Goal: Information Seeking & Learning: Learn about a topic

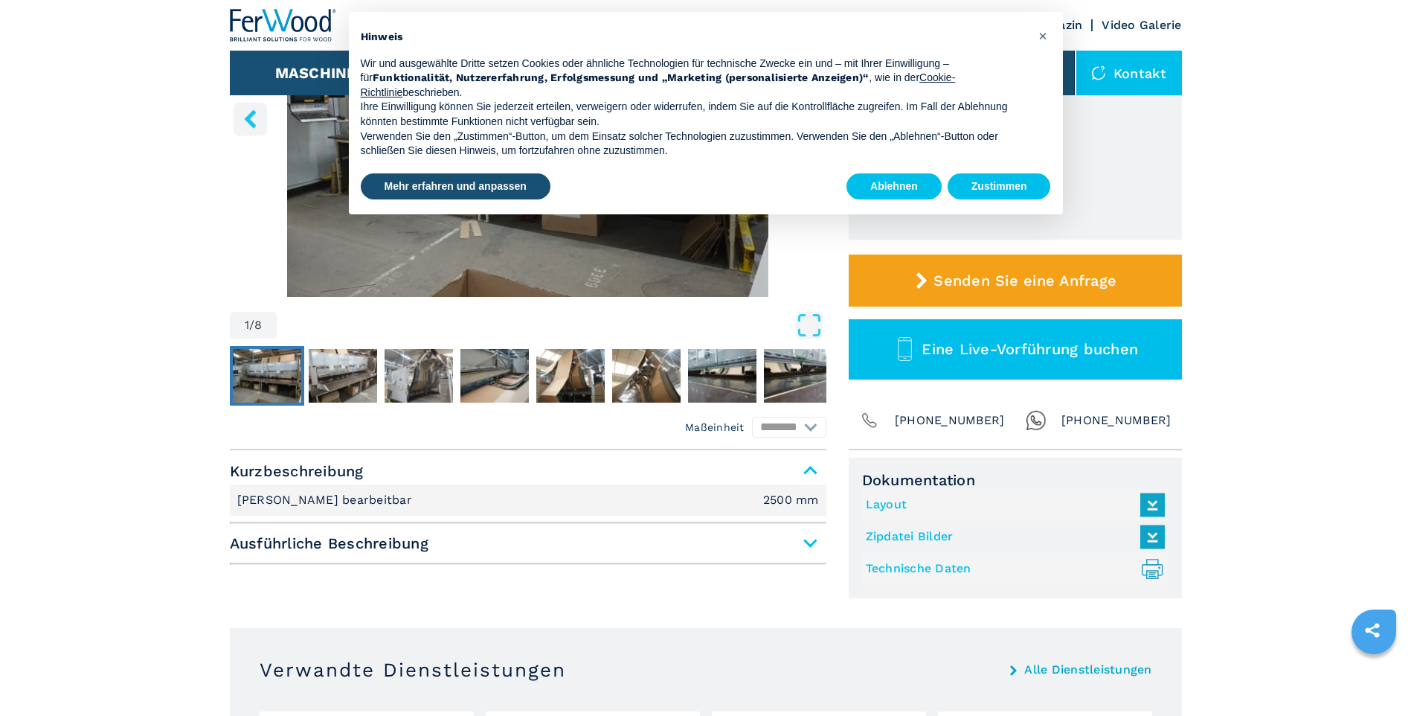
scroll to position [298, 0]
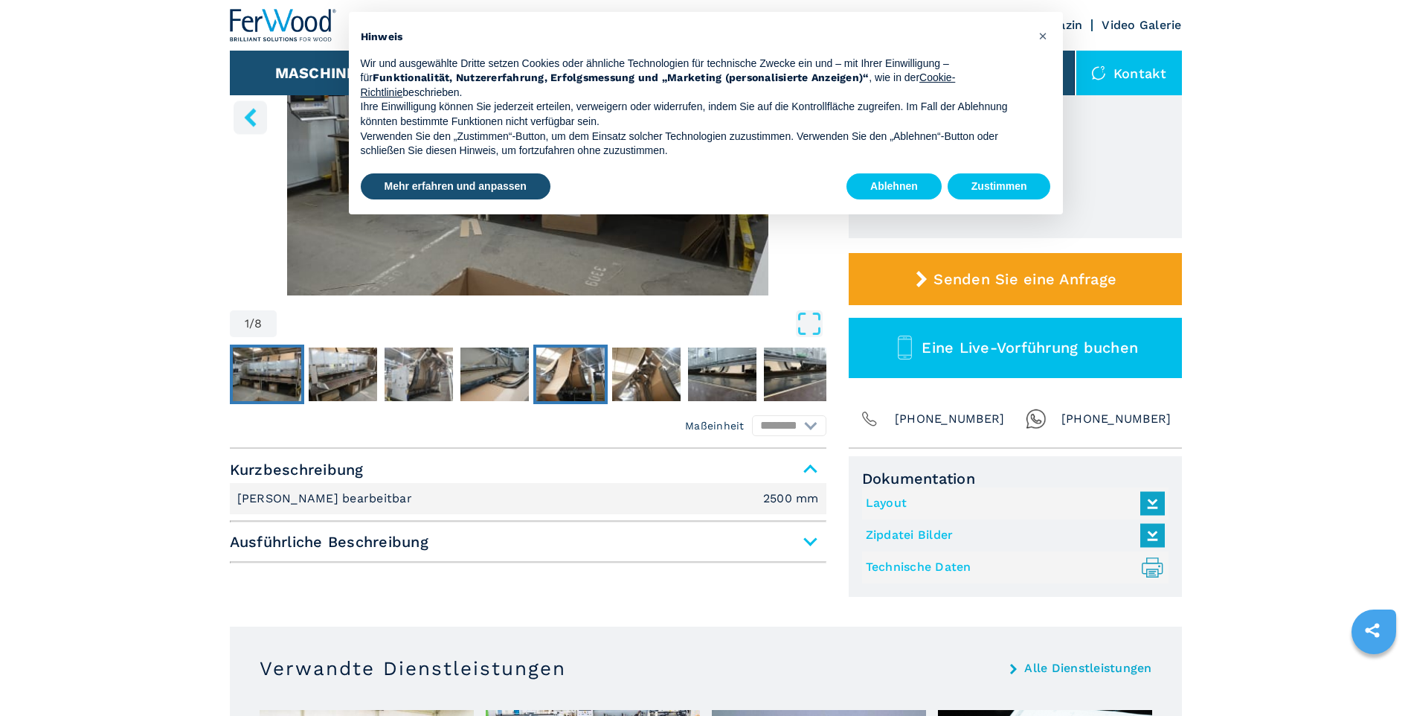
click at [576, 376] on img "Go to Slide 5" at bounding box center [570, 374] width 68 height 54
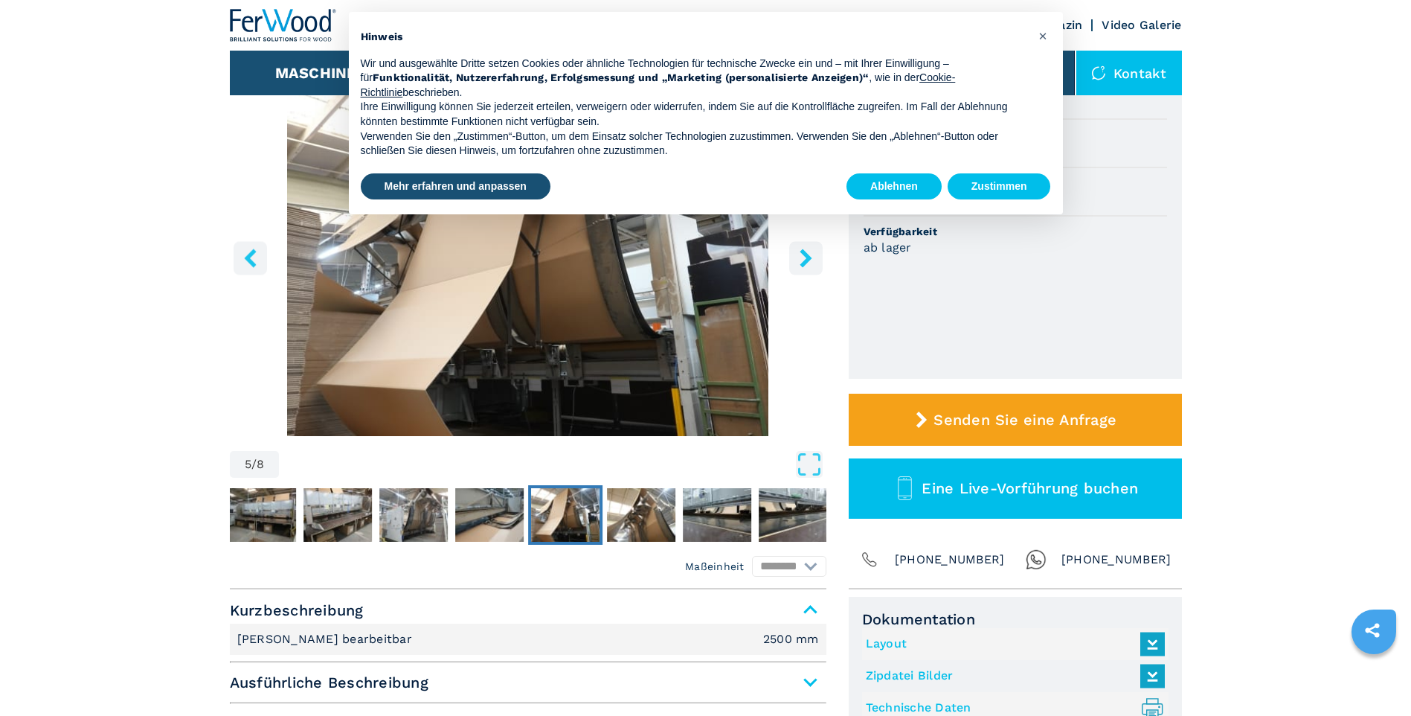
scroll to position [0, 0]
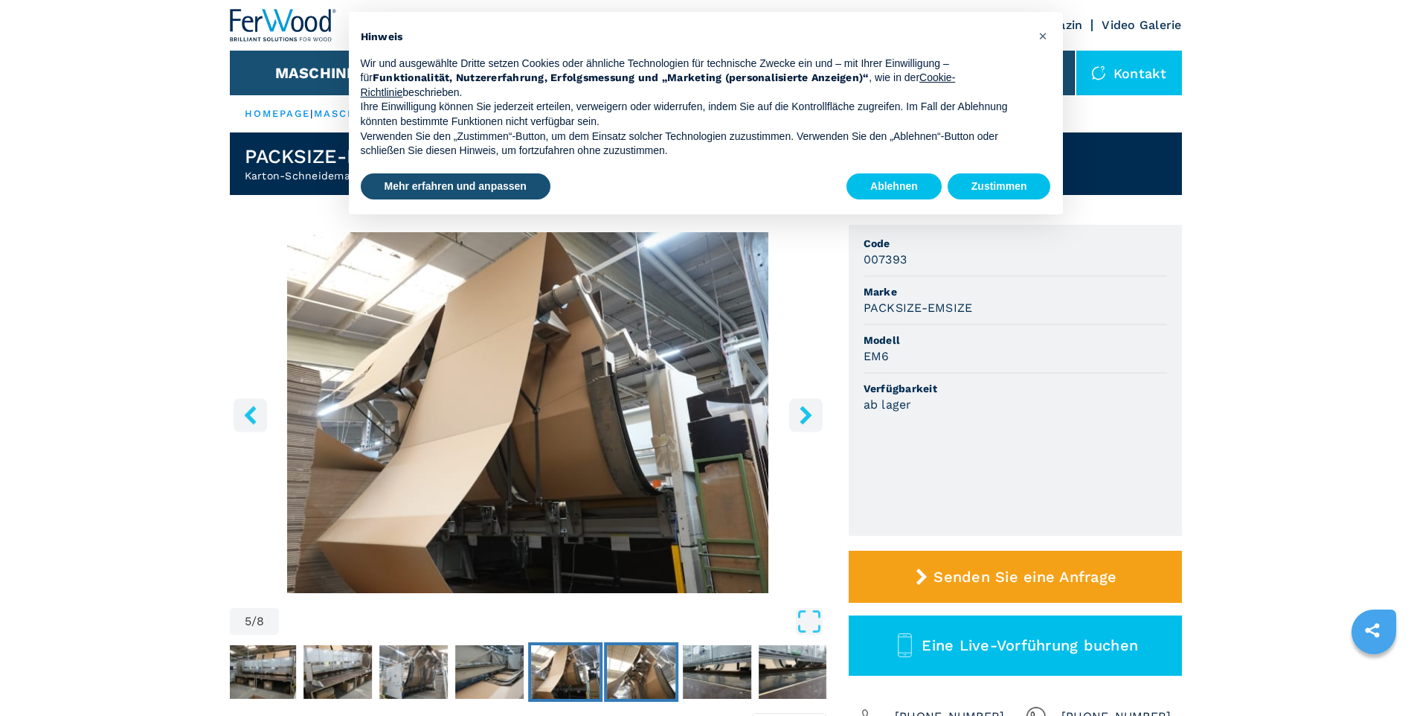
click at [628, 667] on img "Go to Slide 6" at bounding box center [641, 672] width 68 height 54
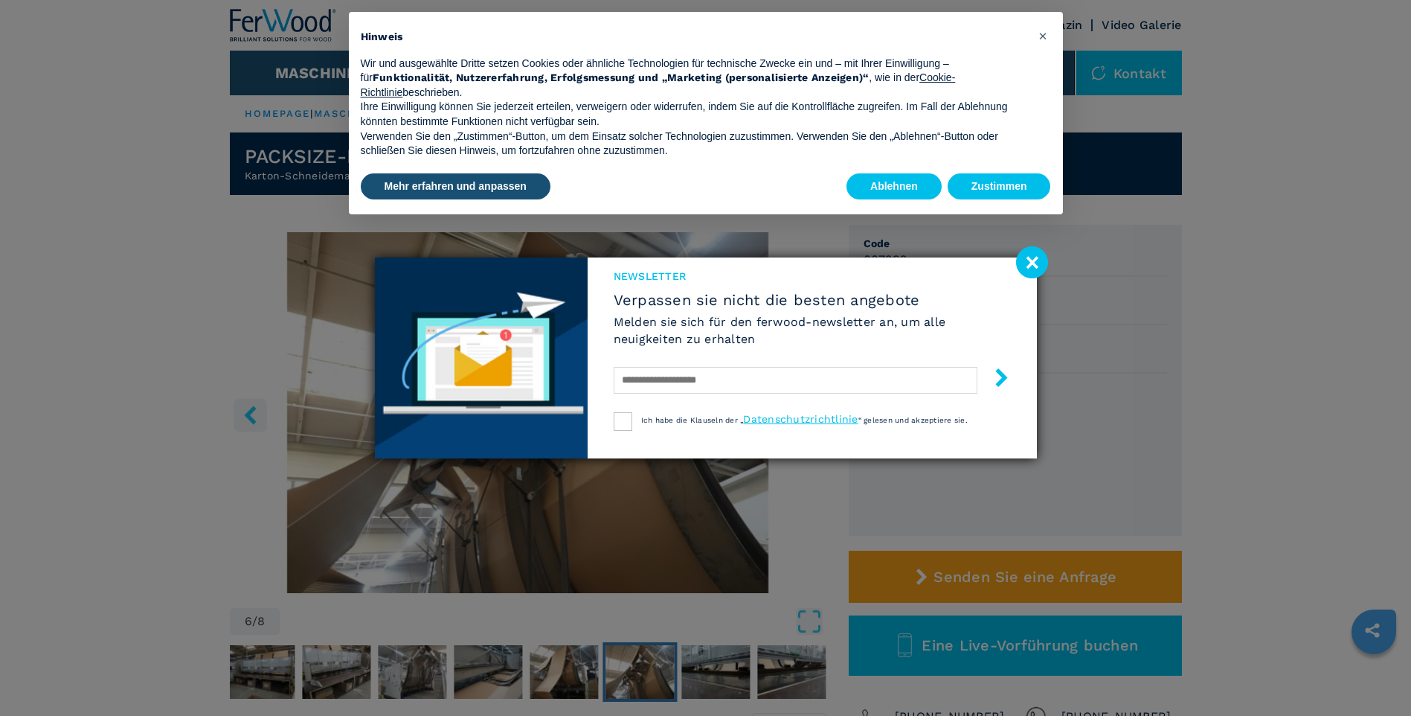
click at [1032, 261] on image at bounding box center [1032, 262] width 32 height 32
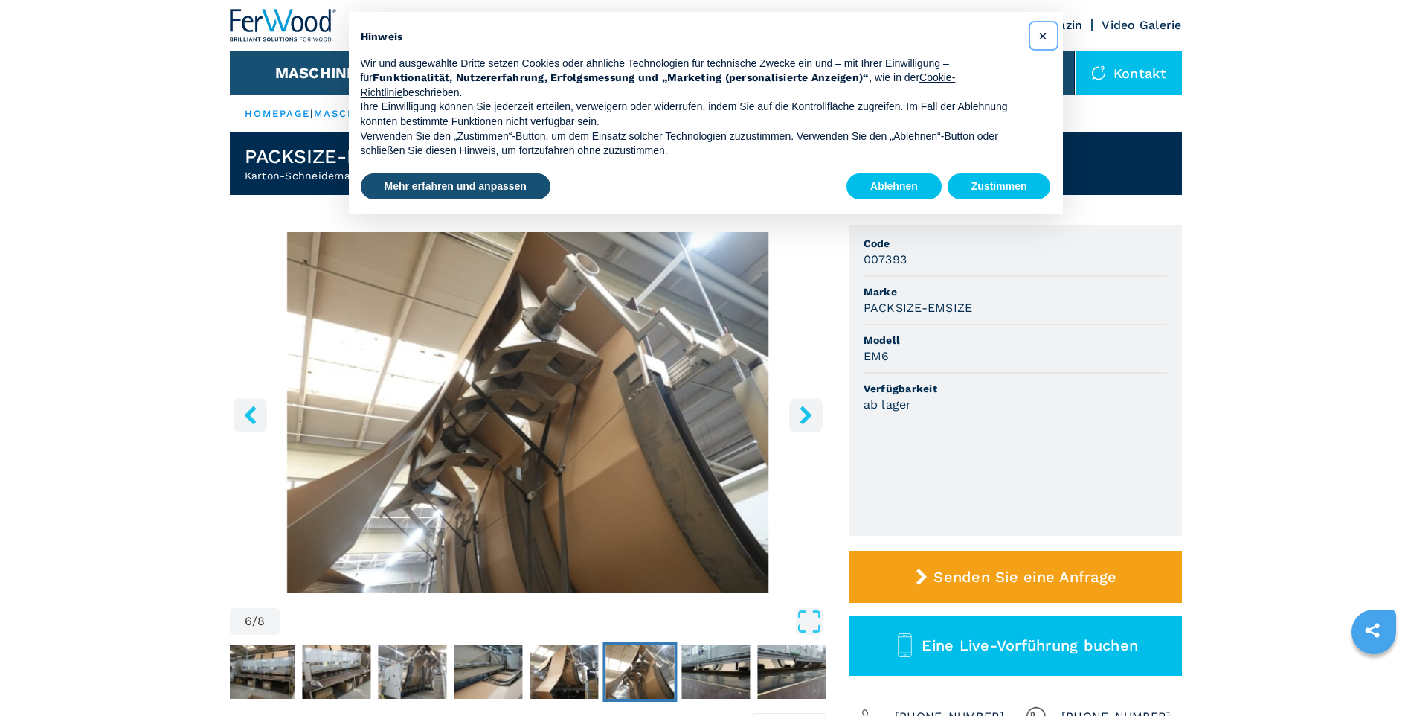
click at [1044, 40] on span "×" at bounding box center [1042, 36] width 9 height 18
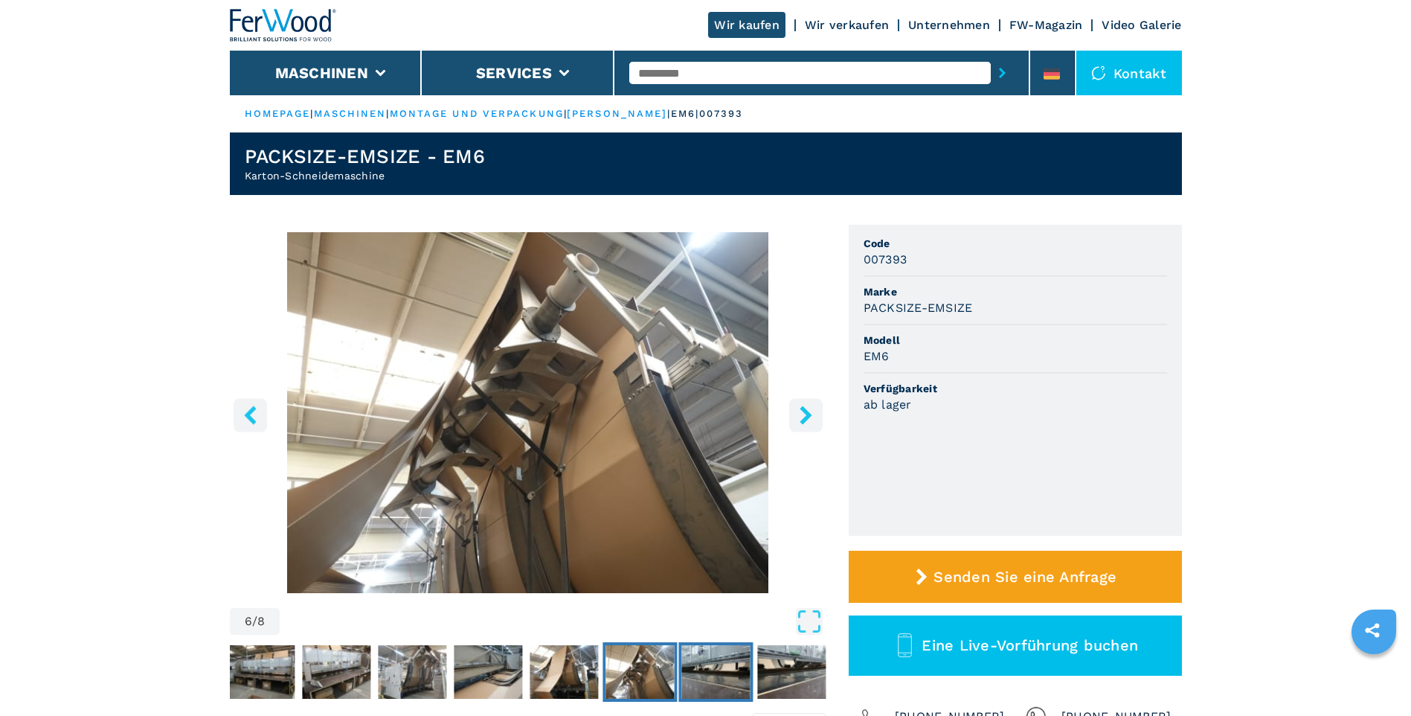
click at [707, 658] on img "Go to Slide 7" at bounding box center [715, 672] width 68 height 54
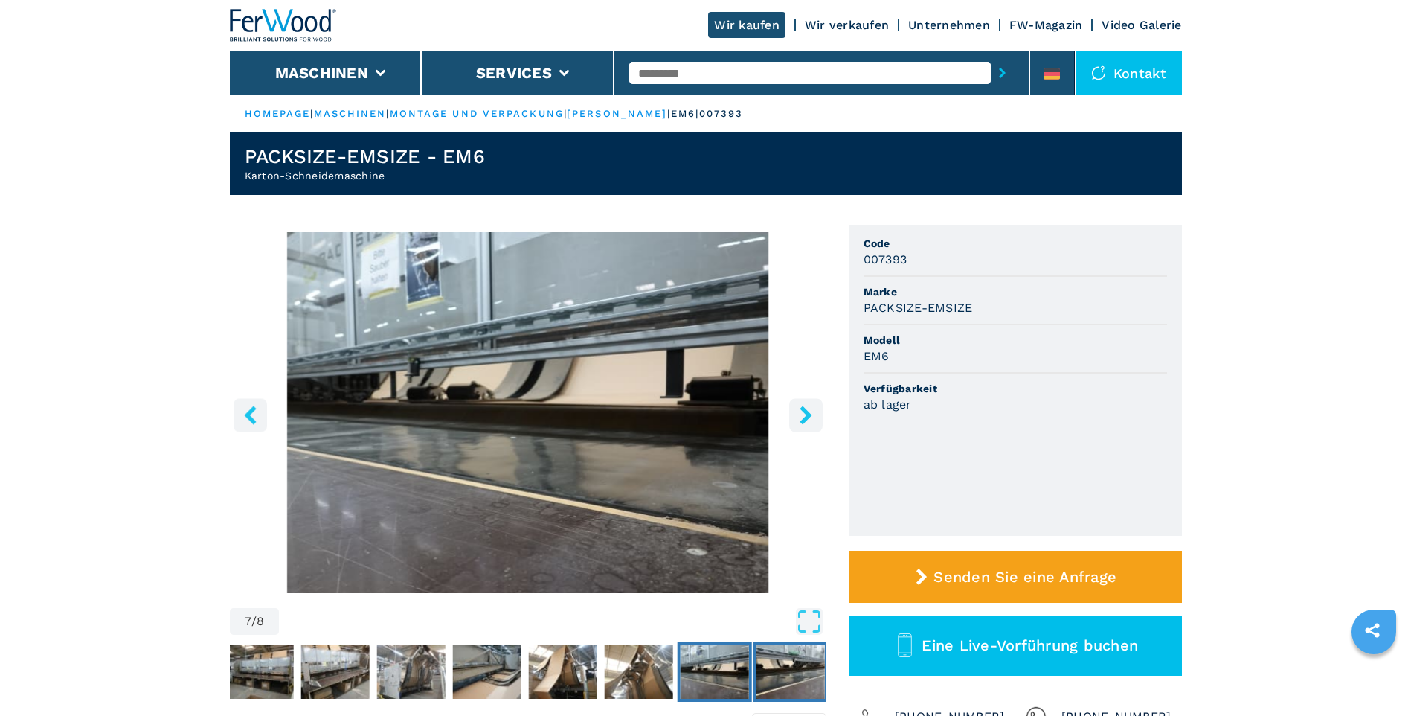
click at [775, 658] on img "Go to Slide 8" at bounding box center [790, 672] width 68 height 54
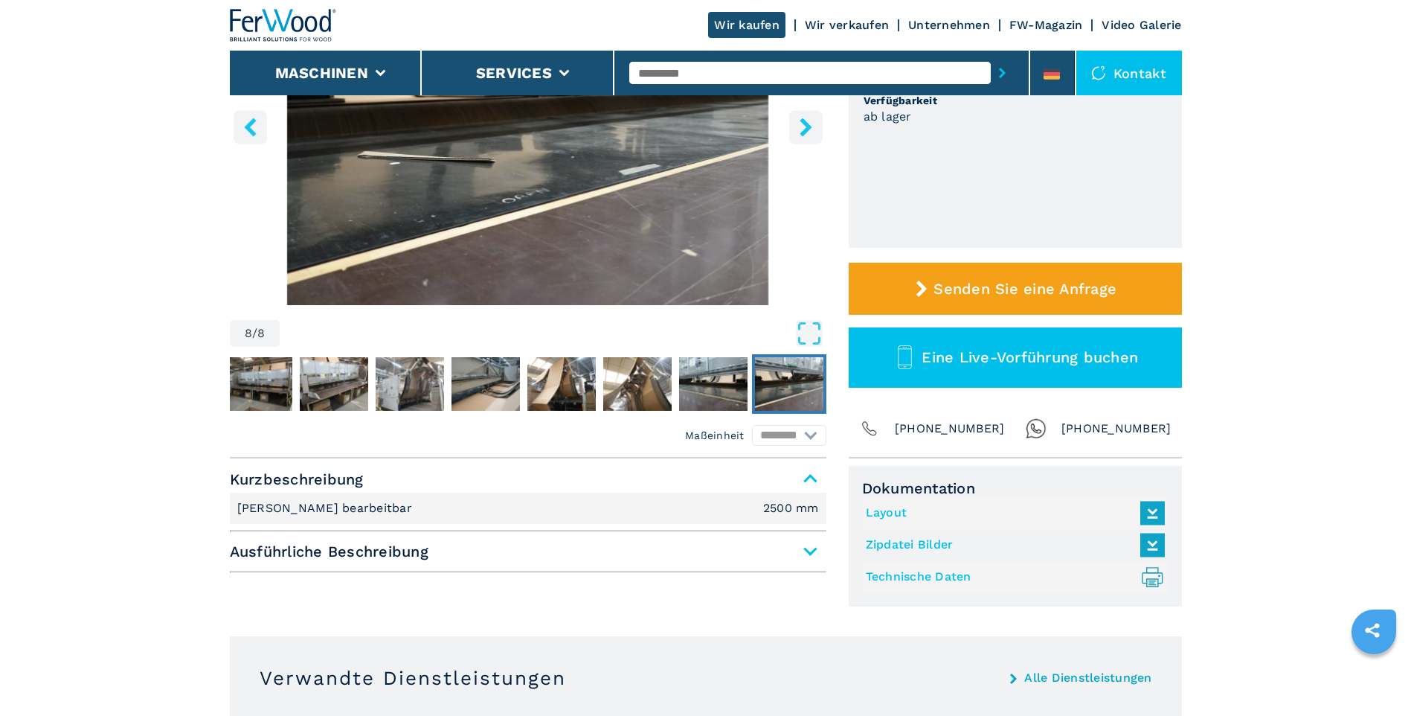
scroll to position [298, 0]
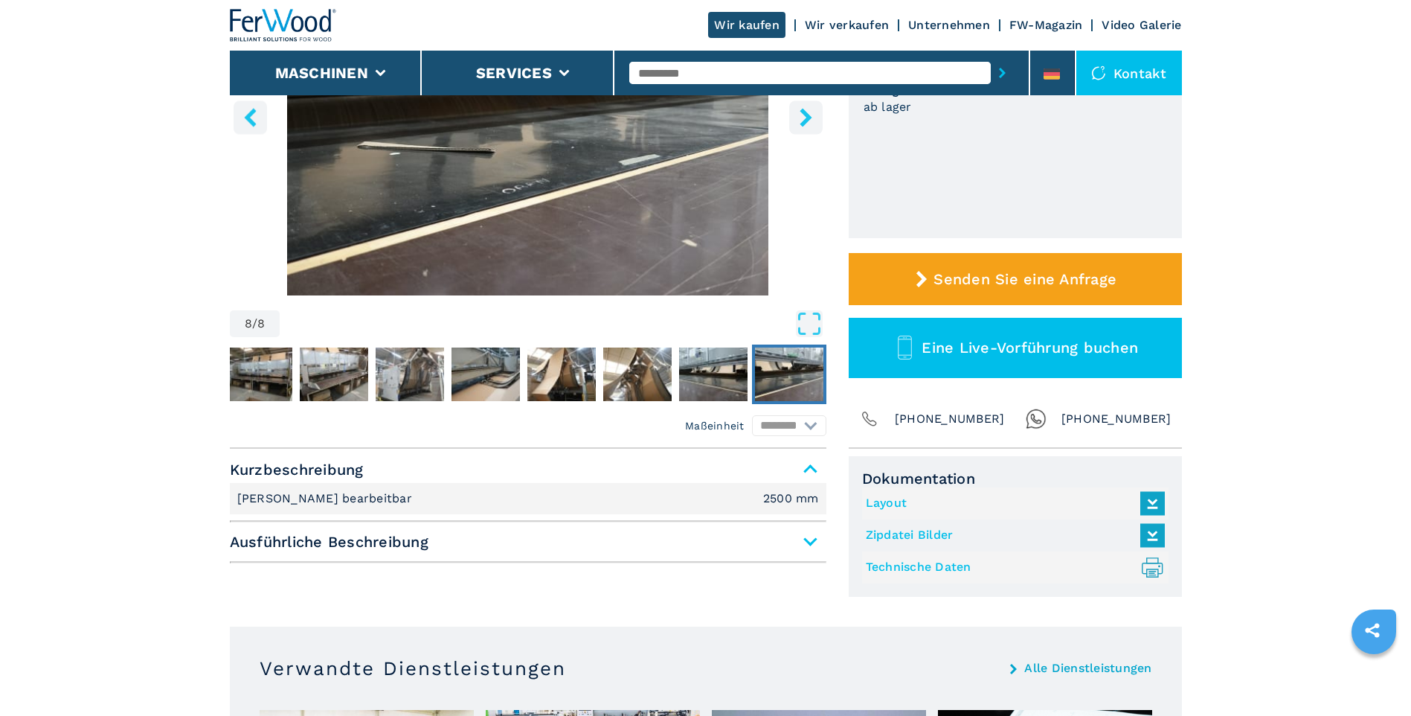
click at [443, 500] on li "[PERSON_NAME] bearbeitbar 2500 mm" at bounding box center [528, 498] width 597 height 31
click at [809, 472] on span "Kurzbeschreibung" at bounding box center [528, 469] width 597 height 27
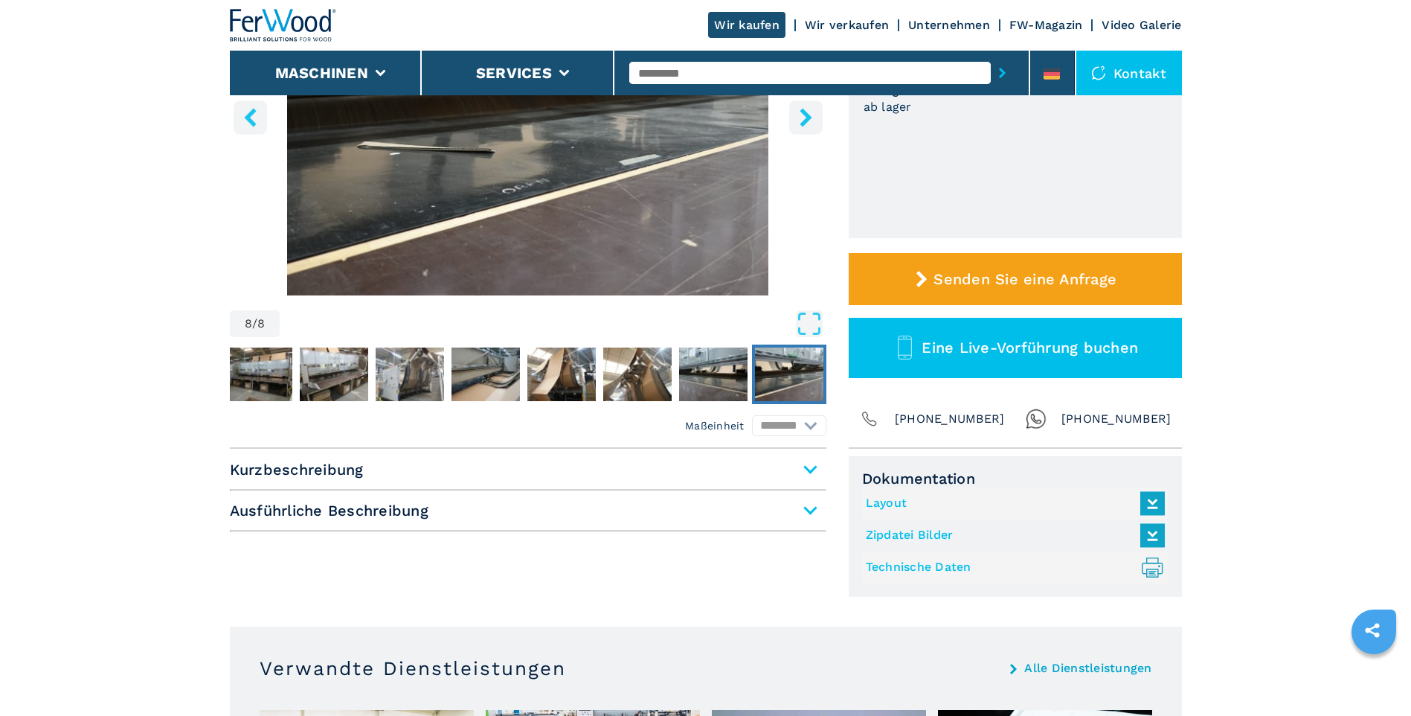
click at [810, 469] on span "Kurzbeschreibung" at bounding box center [528, 469] width 597 height 27
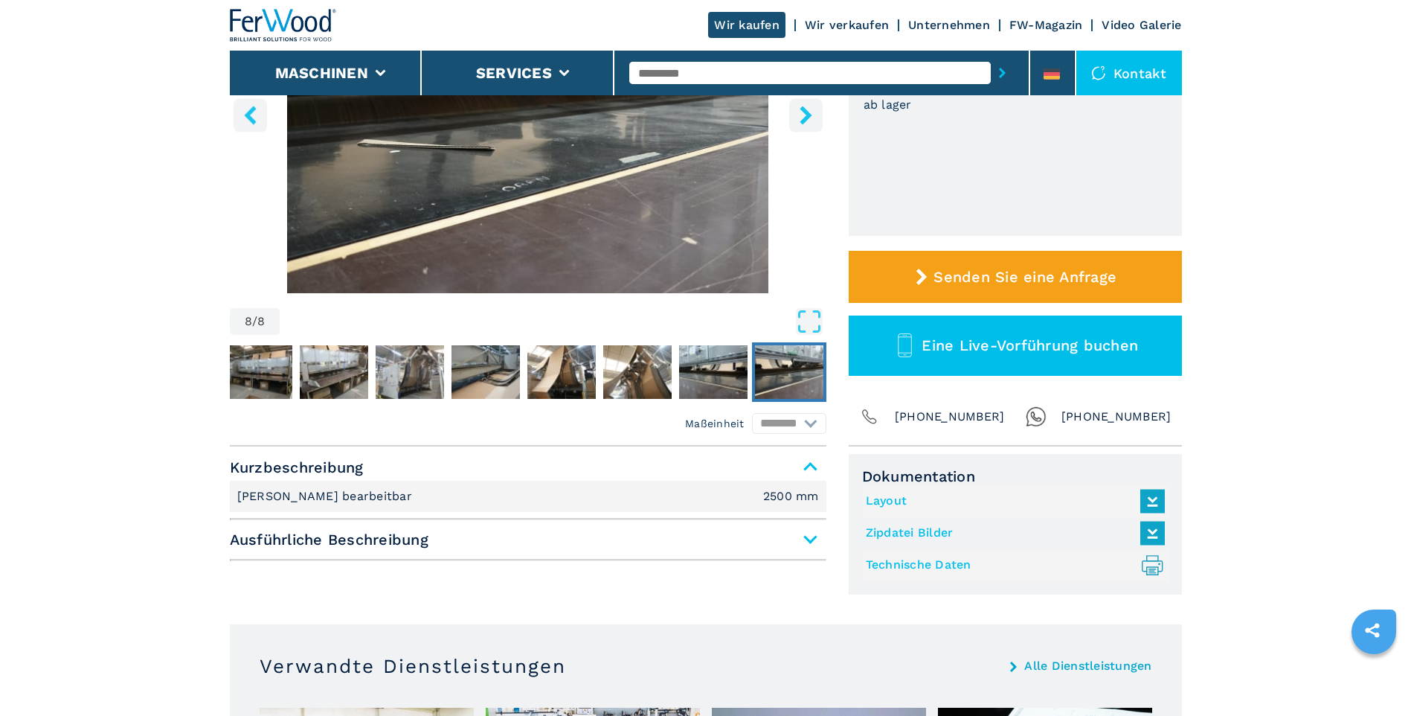
scroll to position [65, 0]
